Goal: Task Accomplishment & Management: Complete application form

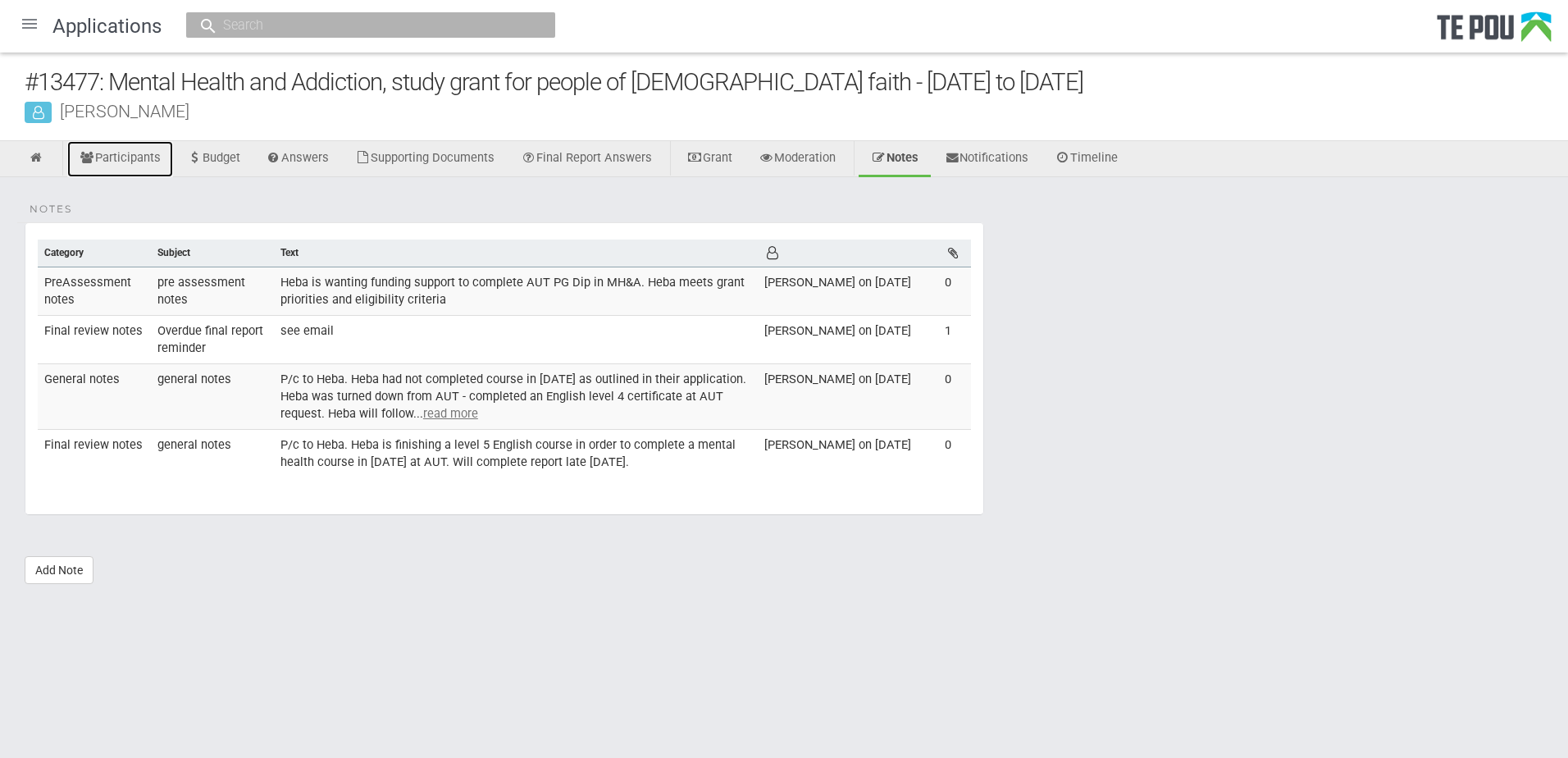
click at [123, 160] on link "Participants" at bounding box center [120, 159] width 106 height 36
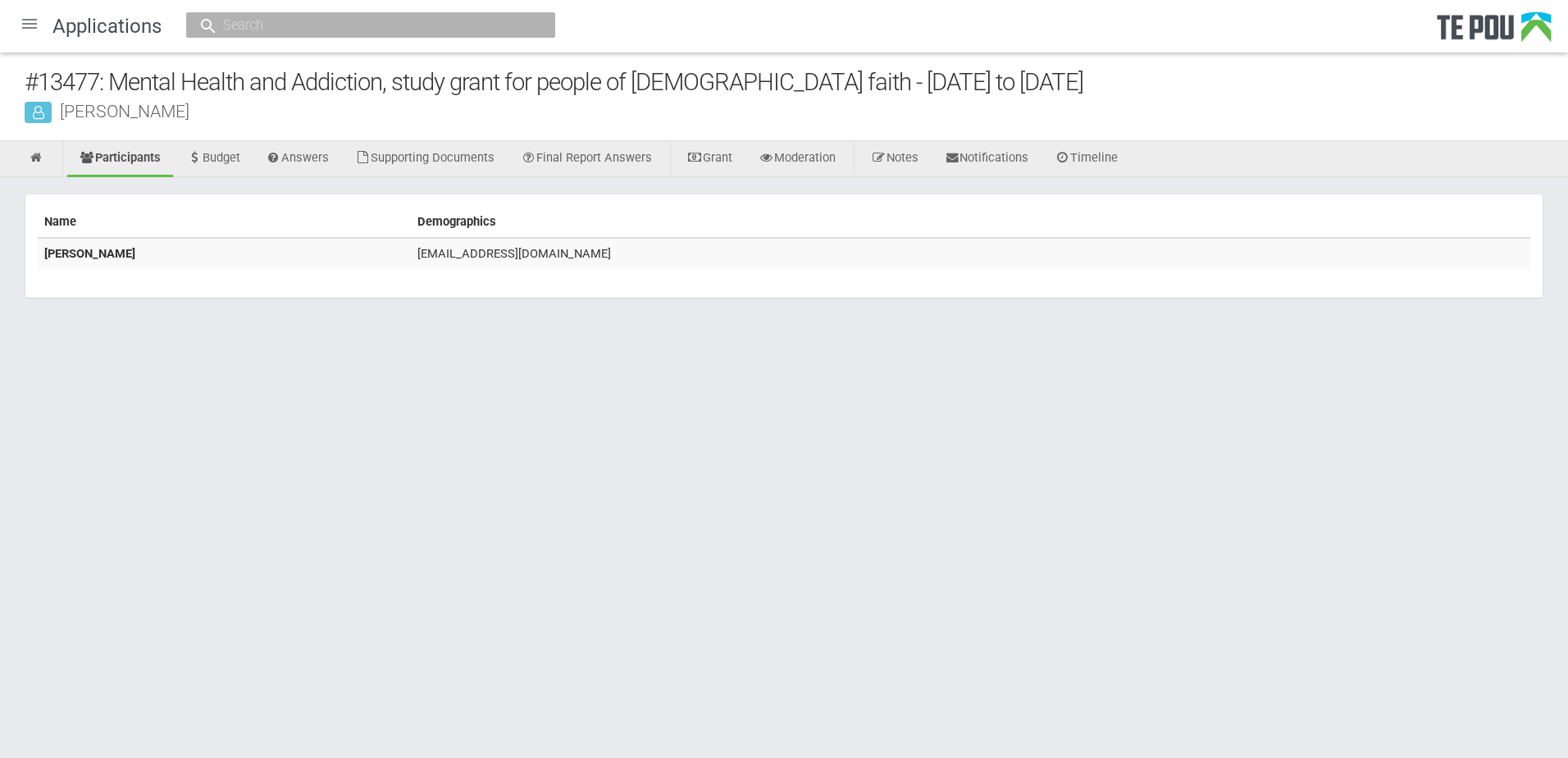
click at [26, 25] on div at bounding box center [29, 23] width 39 height 39
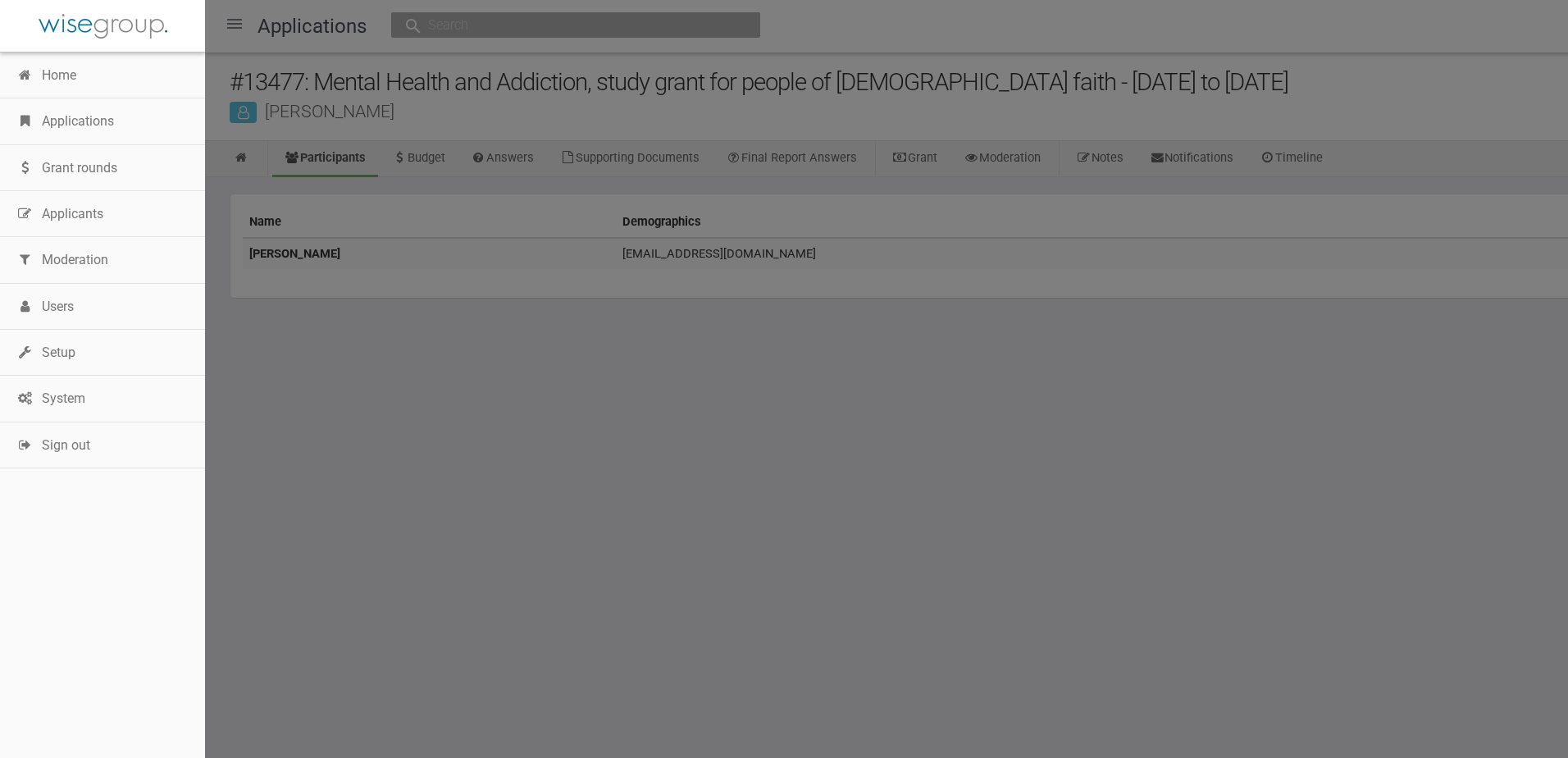
click at [79, 117] on link "Applications" at bounding box center [102, 122] width 205 height 46
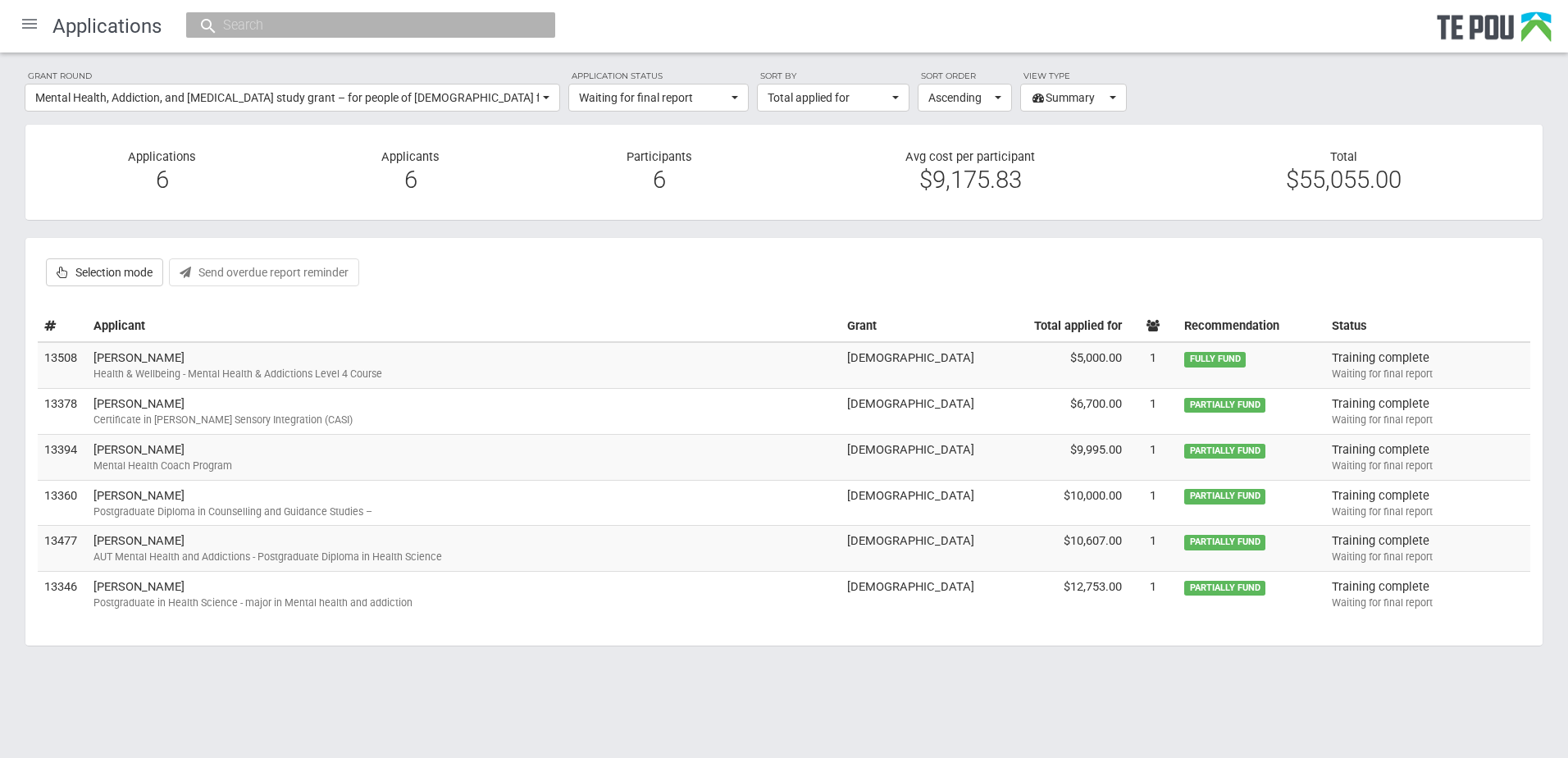
click at [149, 510] on div "Postgraduate Diploma in Counselling and Guidance Studies –" at bounding box center [464, 511] width 740 height 14
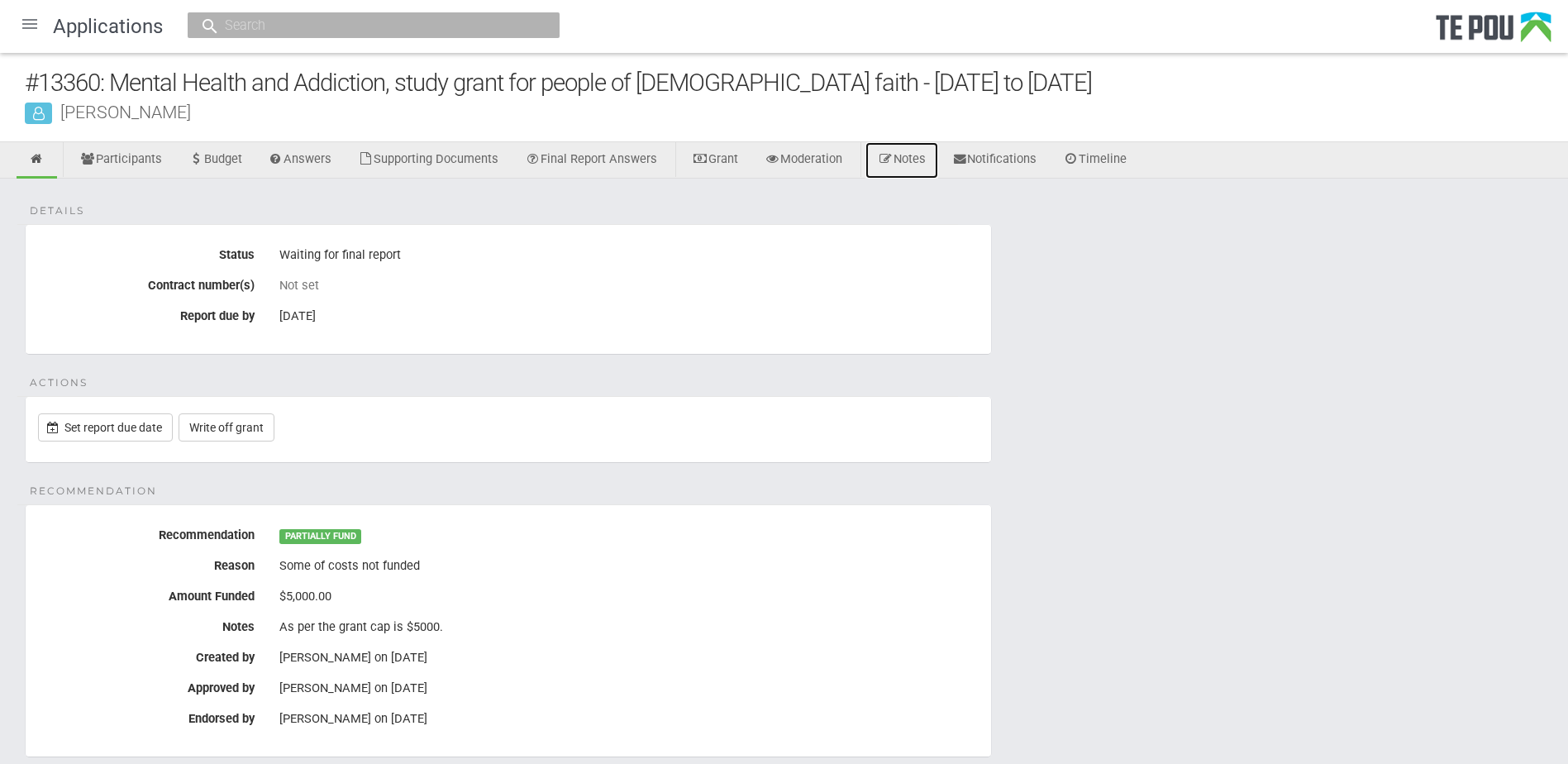
click at [915, 165] on link "Notes" at bounding box center [901, 160] width 72 height 37
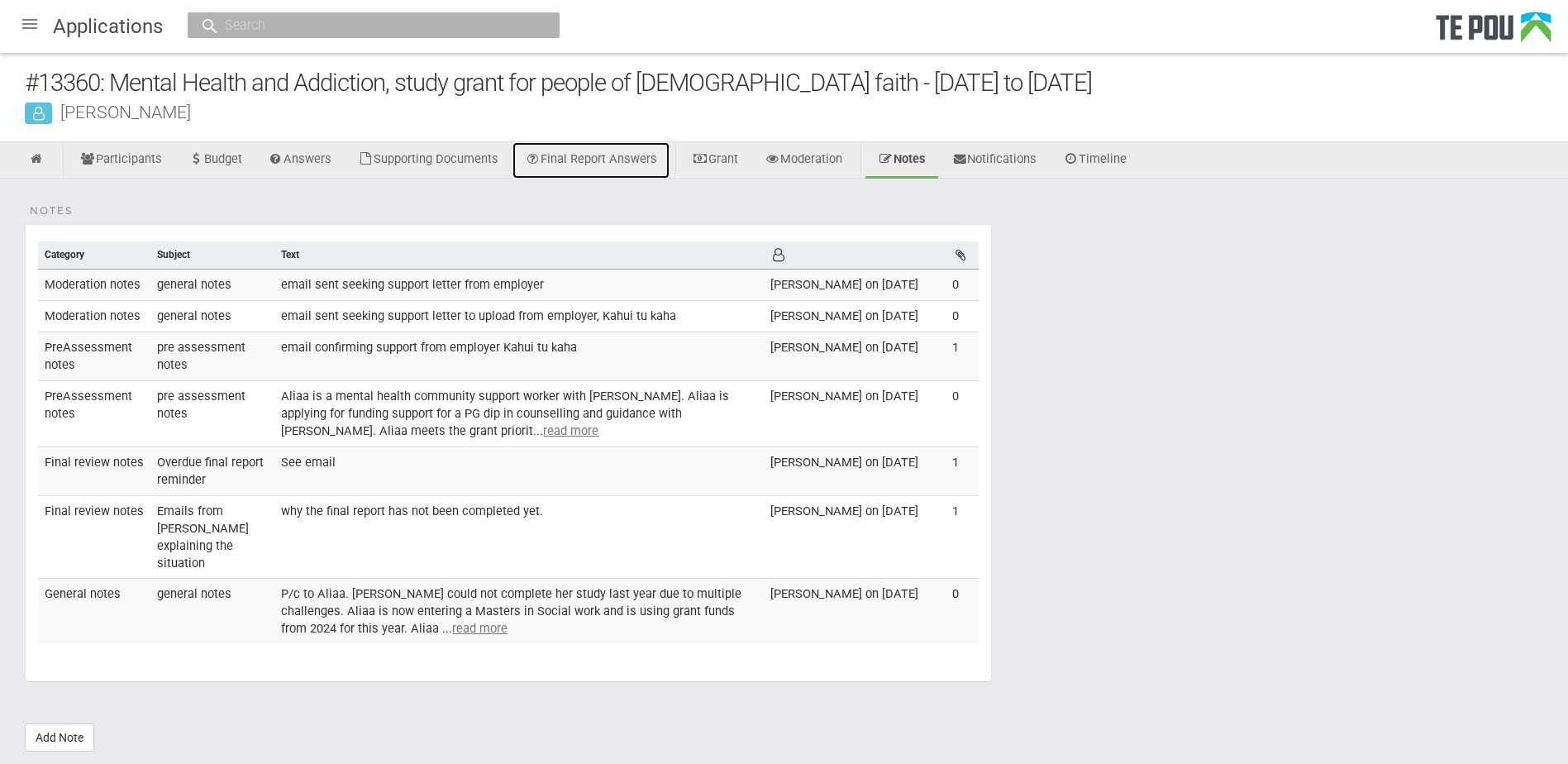
click at [610, 154] on link "Final Report Answers" at bounding box center [590, 160] width 157 height 37
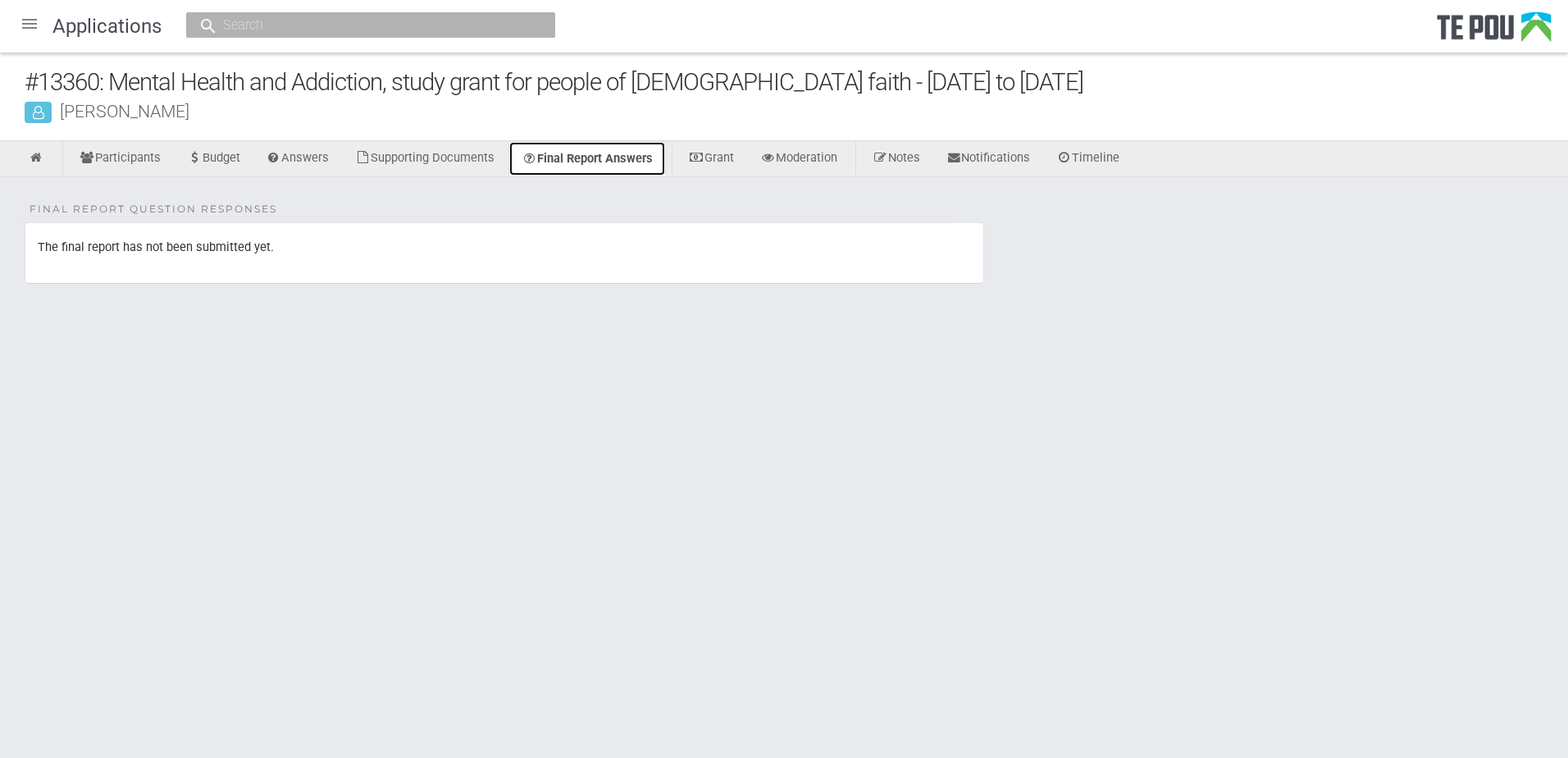
click at [604, 166] on link "Final Report Answers" at bounding box center [586, 158] width 158 height 35
click at [930, 150] on link "Notes" at bounding box center [894, 159] width 72 height 36
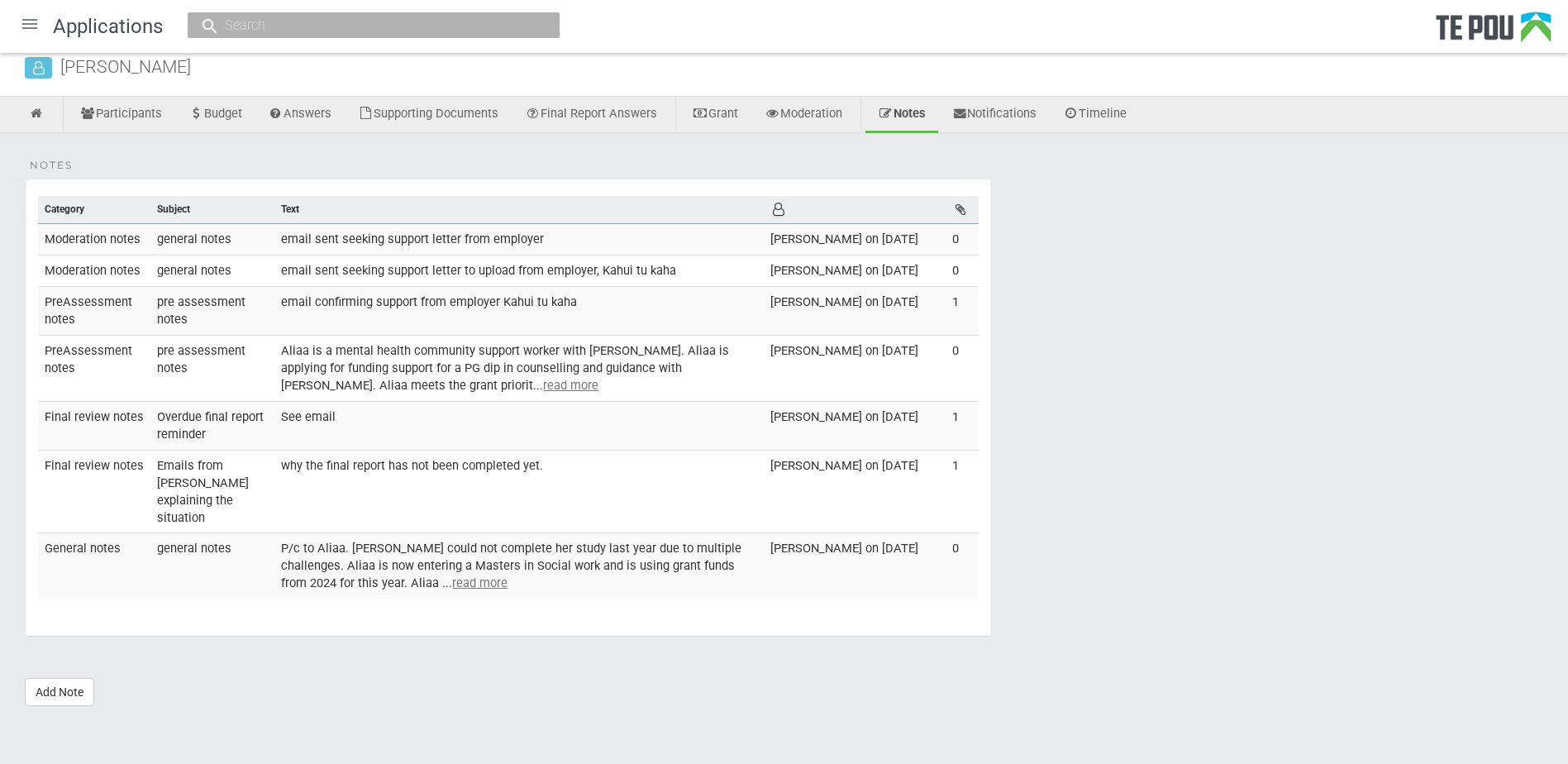
scroll to position [63, 0]
click at [67, 686] on link "Add Note" at bounding box center [60, 692] width 69 height 28
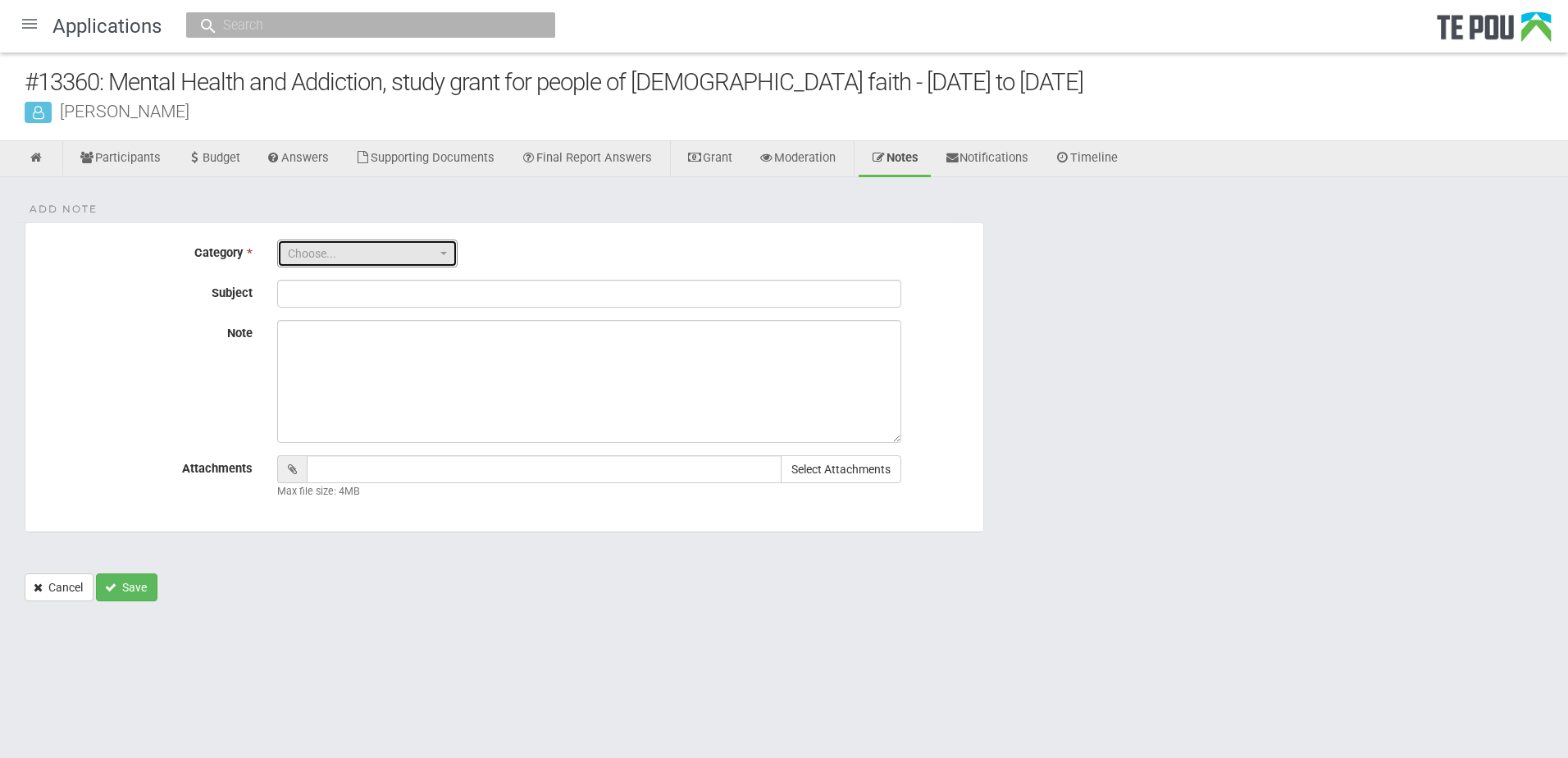
click at [450, 251] on button "Choose..." at bounding box center [367, 253] width 181 height 28
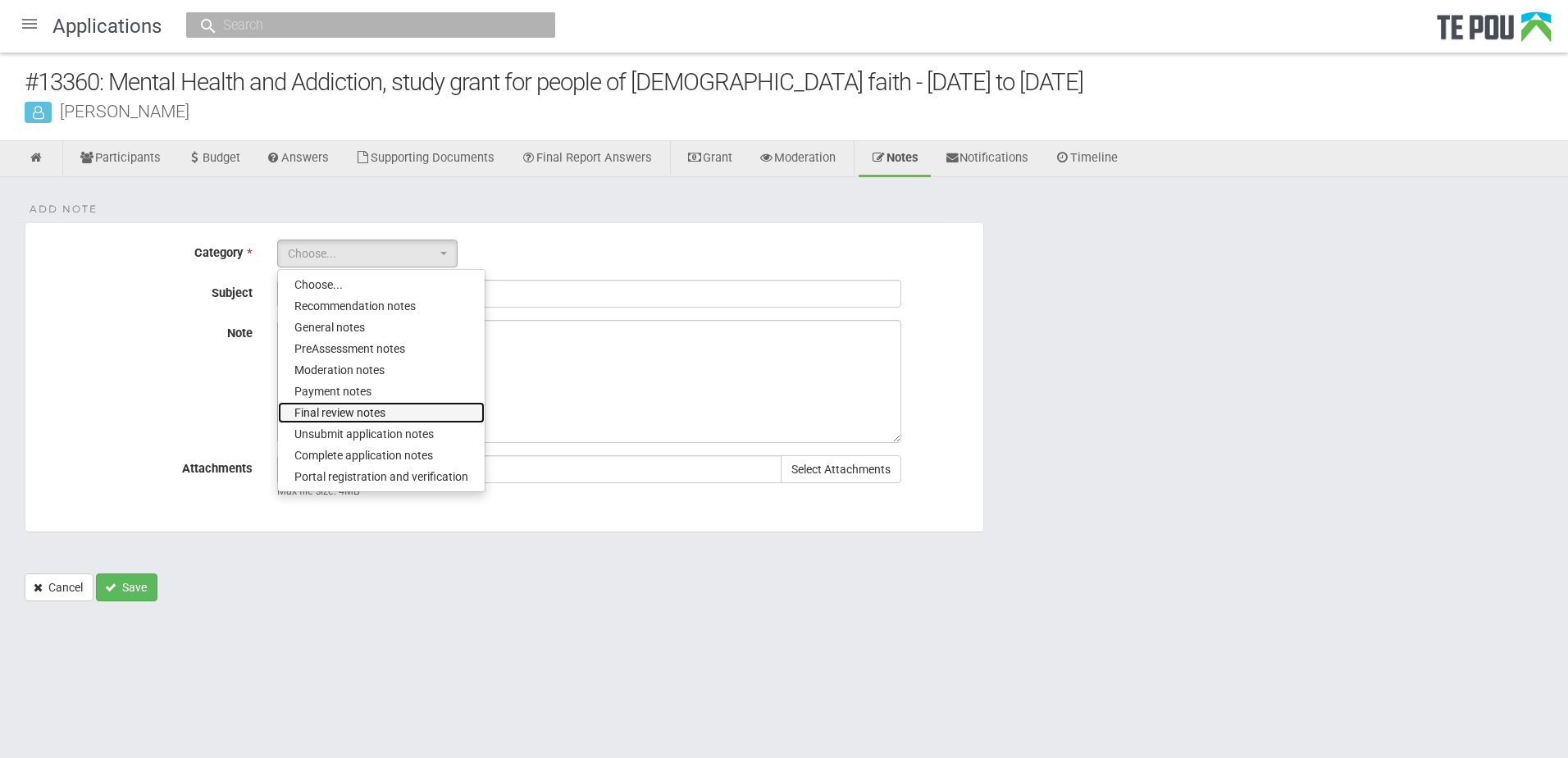
click at [342, 417] on span "Final review notes" at bounding box center [340, 412] width 91 height 16
select select "6"
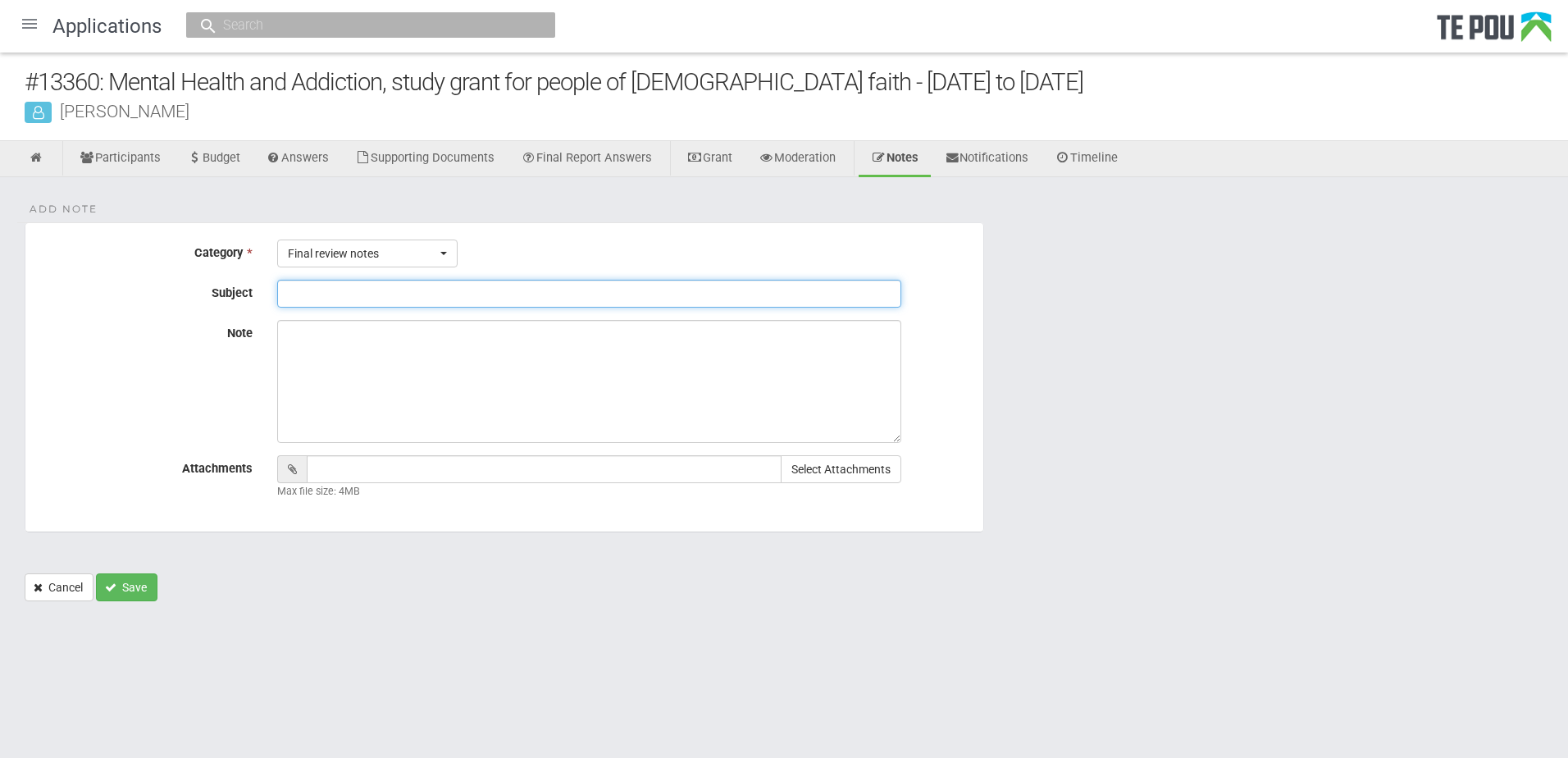
click at [297, 293] on input "Subject" at bounding box center [589, 293] width 624 height 28
type input "Sign off final report"
click at [284, 333] on textarea "Note" at bounding box center [589, 381] width 624 height 123
click at [284, 333] on textarea "See" at bounding box center [589, 381] width 624 height 123
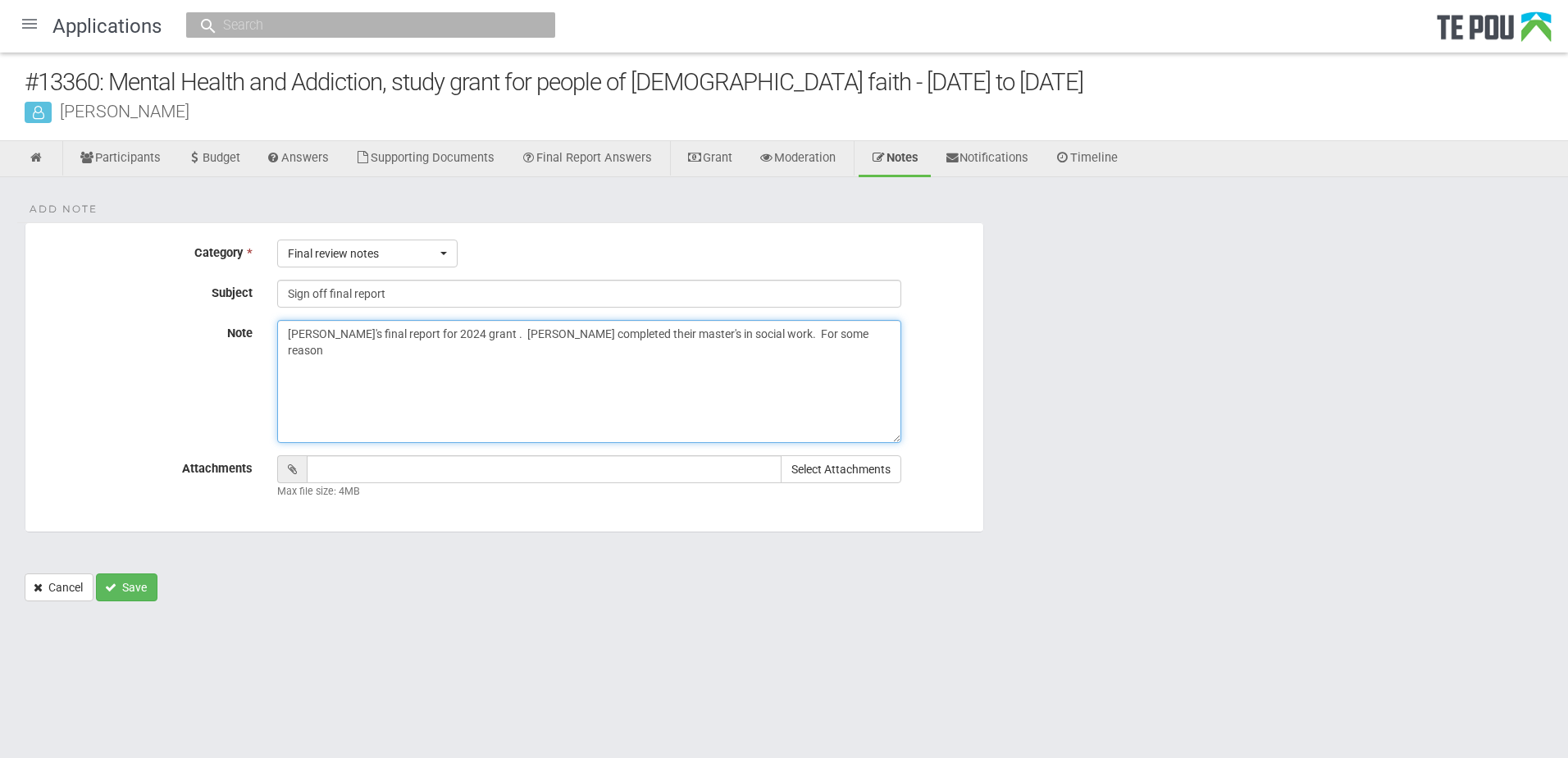
click at [818, 330] on textarea "Aliaa's final report for 2024 grant . Aliaa completed their master's in social …" at bounding box center [589, 381] width 624 height 123
click at [813, 332] on textarea "Aliaa's final report for 2024 grant. Aliaa completed their master's in social w…" at bounding box center [589, 381] width 624 height 123
type textarea "[PERSON_NAME]'s final report for 2024 grant. [PERSON_NAME] completed their mast…"
click at [285, 469] on span at bounding box center [292, 469] width 30 height 28
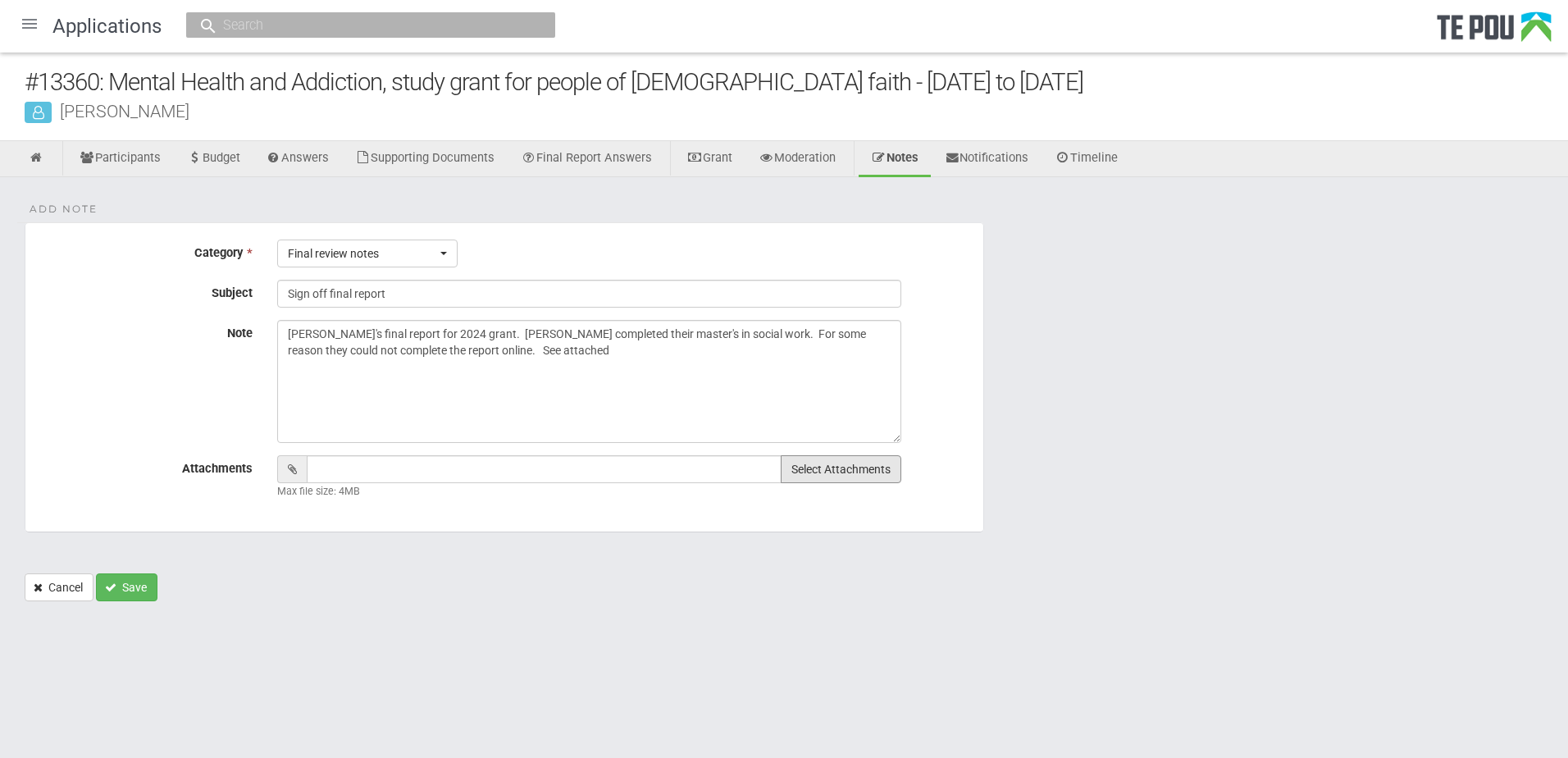
click at [845, 469] on button "Select Attachments" at bounding box center [841, 469] width 121 height 28
type input "C:\fakepath\Final report for Aliaa Elrafai - Muslim grant.pdf"
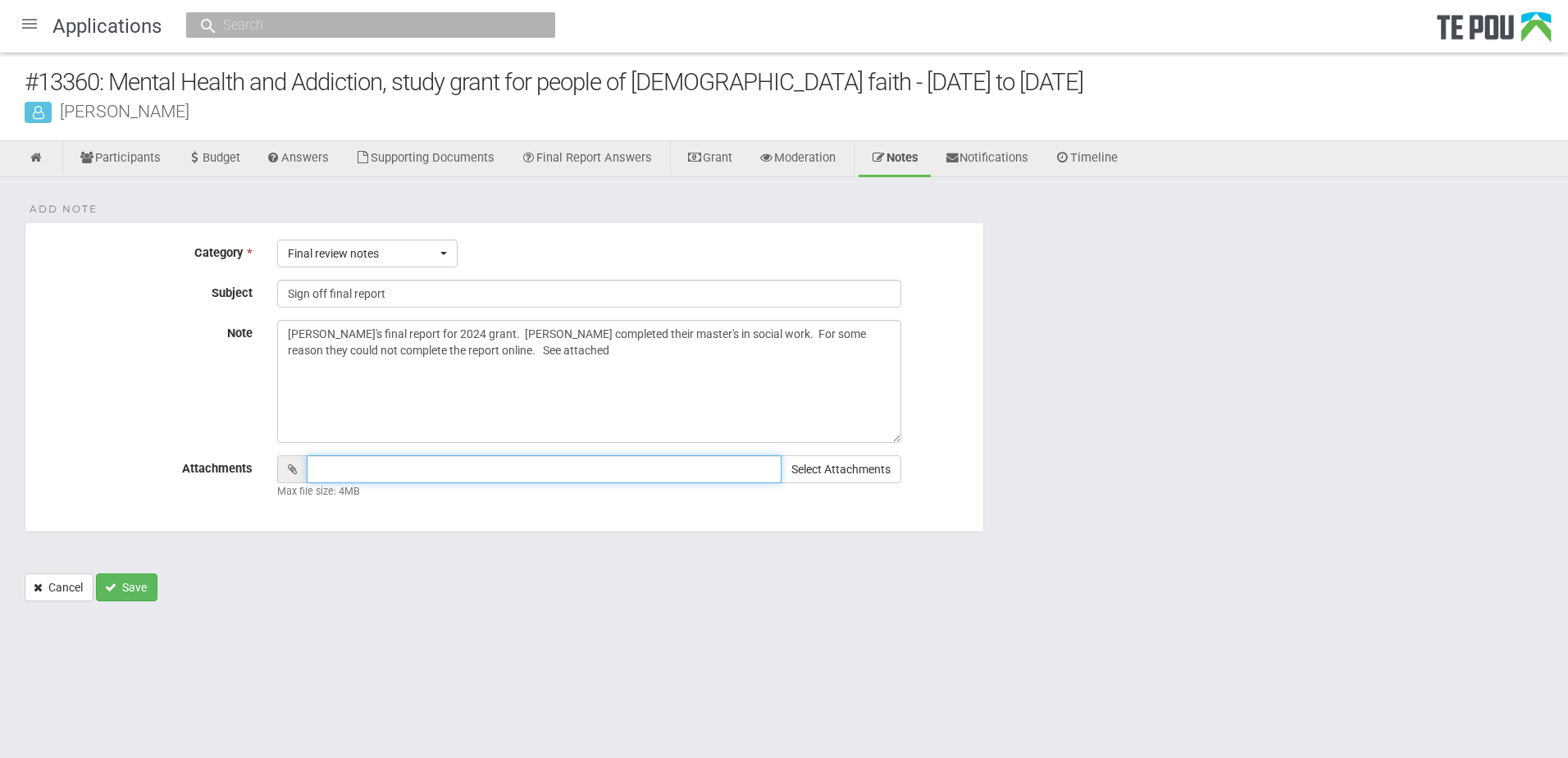
type input "Final report for Aliaa Elrafai - Muslim grant.pdf"
click at [132, 590] on button "Save" at bounding box center [126, 587] width 61 height 28
